Goal: Task Accomplishment & Management: Use online tool/utility

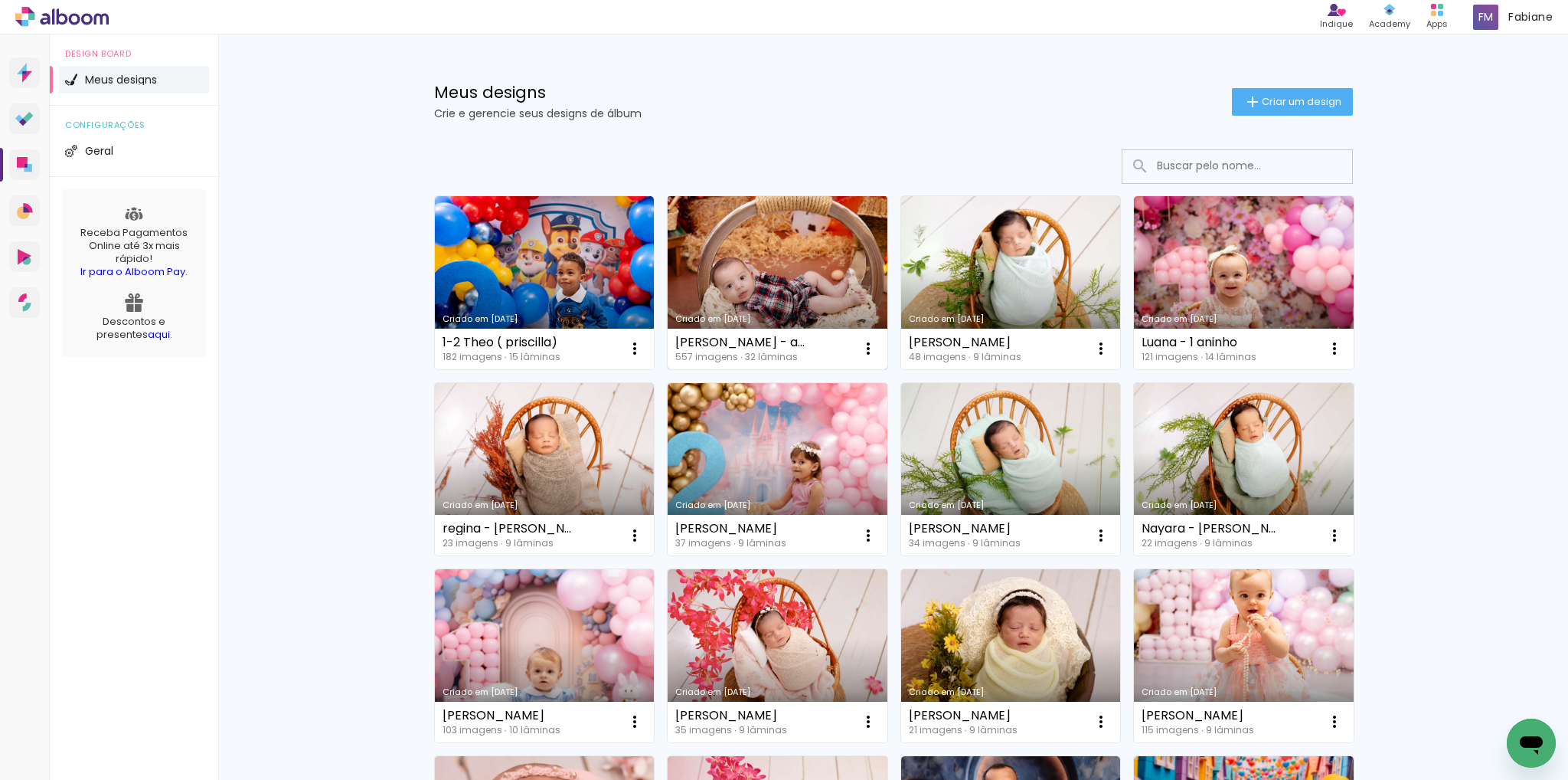
click at [712, 275] on link "Criado em [DATE]" at bounding box center [777, 283] width 220 height 173
click at [756, 272] on link "Criado em [DATE]" at bounding box center [777, 283] width 220 height 173
